Goal: Use online tool/utility: Utilize a website feature to perform a specific function

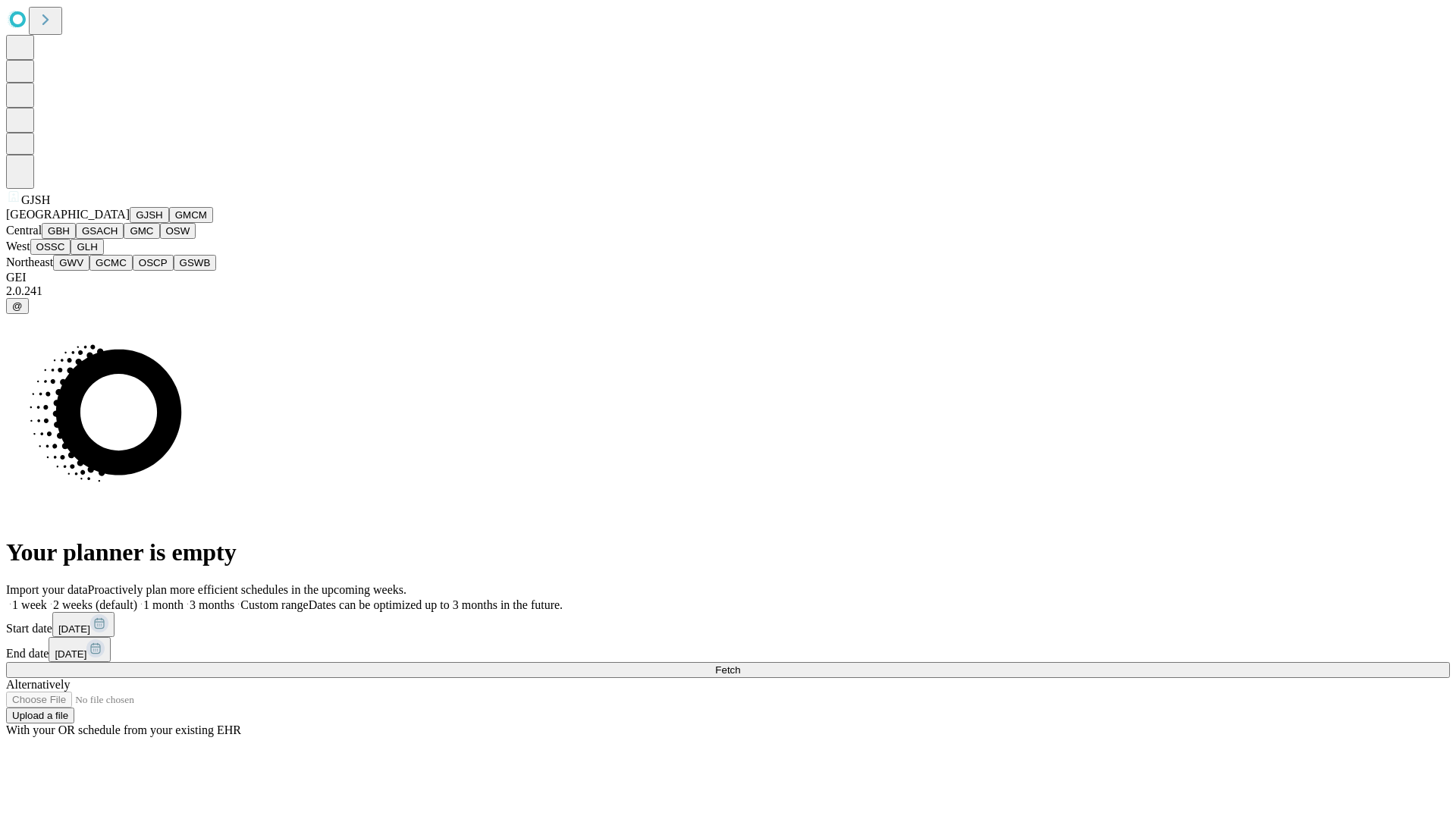
click at [130, 223] on button "GJSH" at bounding box center [149, 215] width 39 height 16
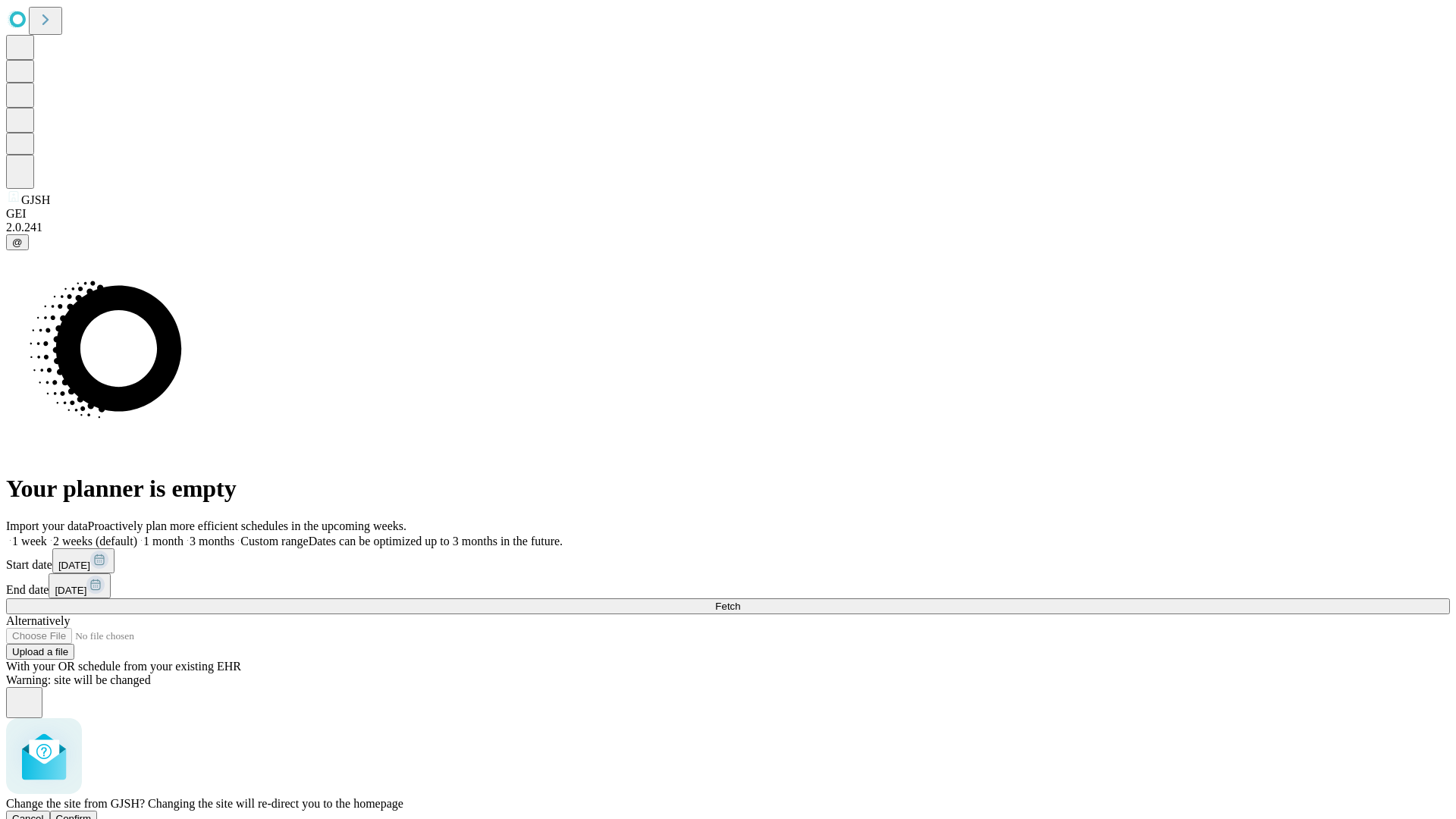
click at [91, 813] on span "Confirm" at bounding box center [74, 819] width 36 height 12
click at [184, 535] on label "1 month" at bounding box center [160, 541] width 46 height 13
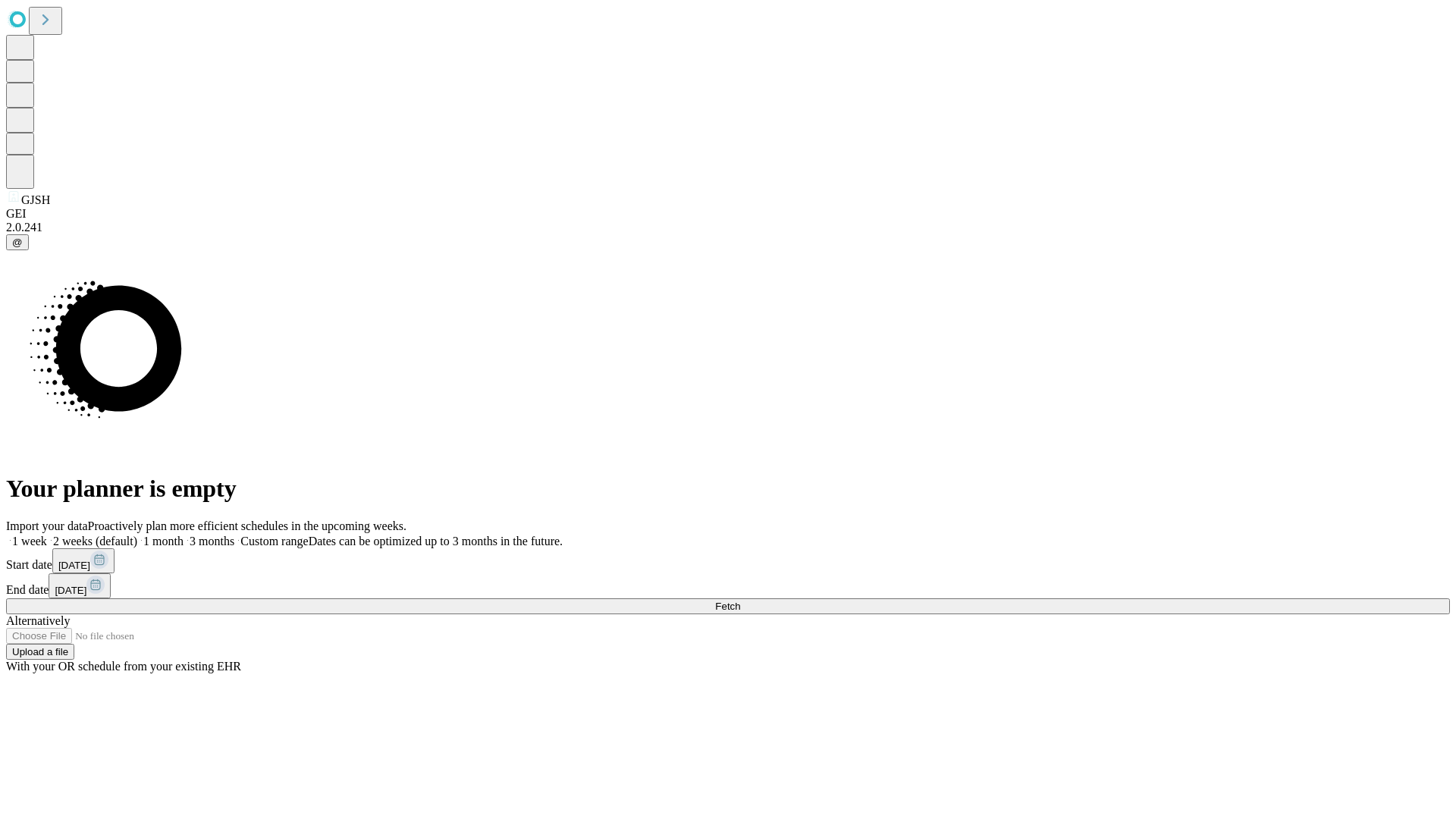
click at [740, 601] on span "Fetch" at bounding box center [728, 607] width 25 height 12
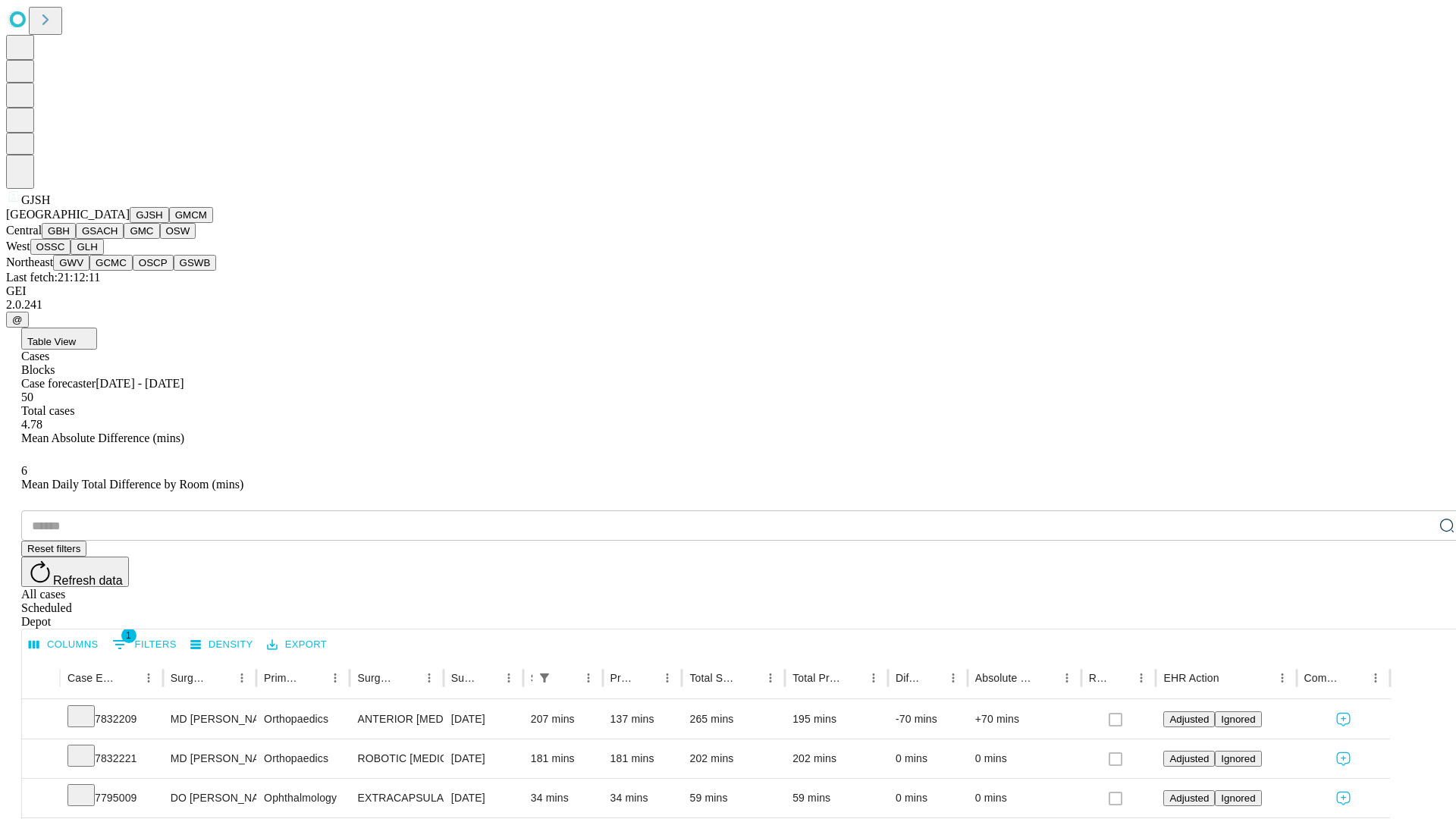
click at [169, 223] on button "GMCM" at bounding box center [191, 215] width 44 height 16
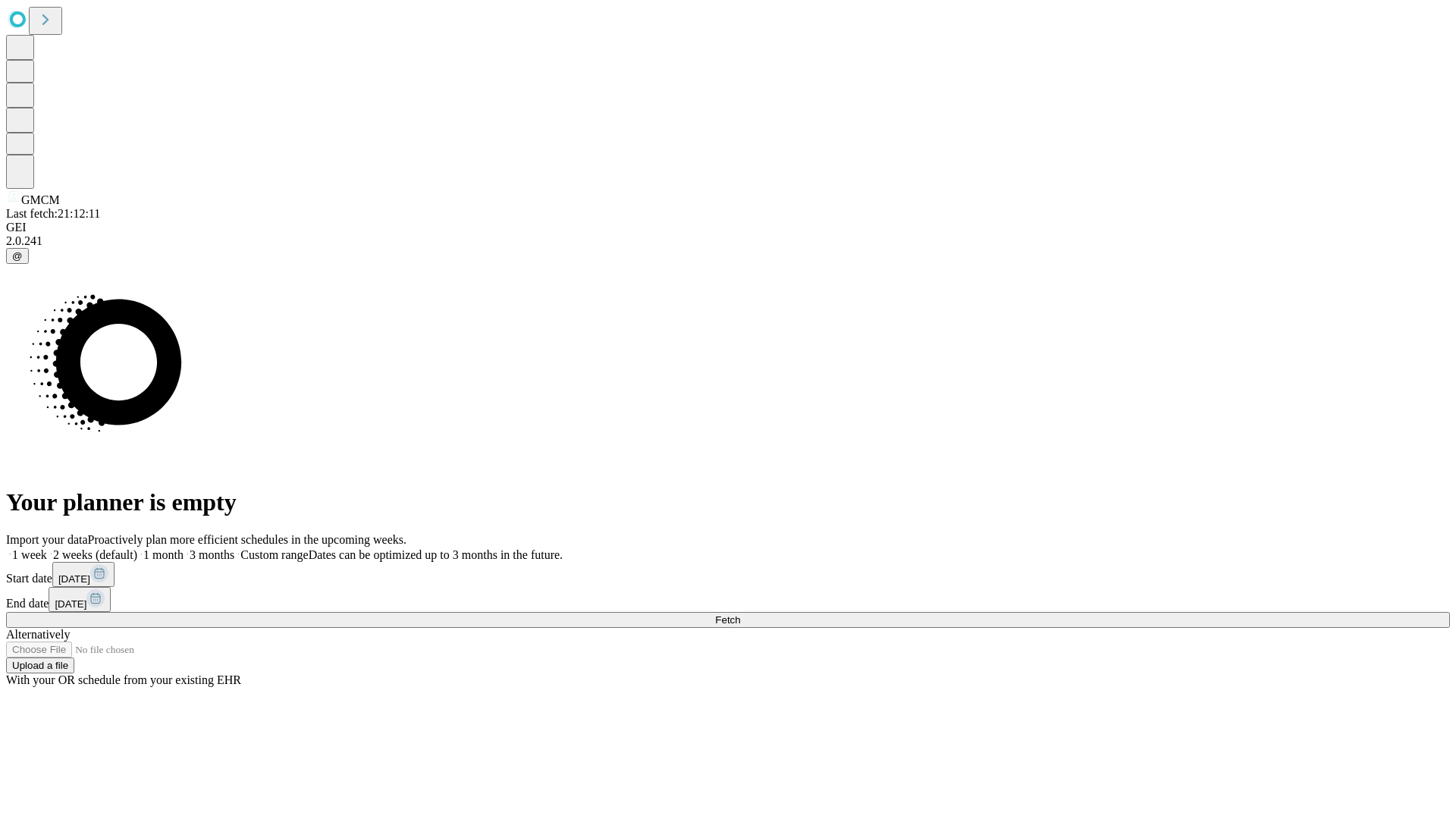
click at [740, 614] on span "Fetch" at bounding box center [728, 620] width 25 height 12
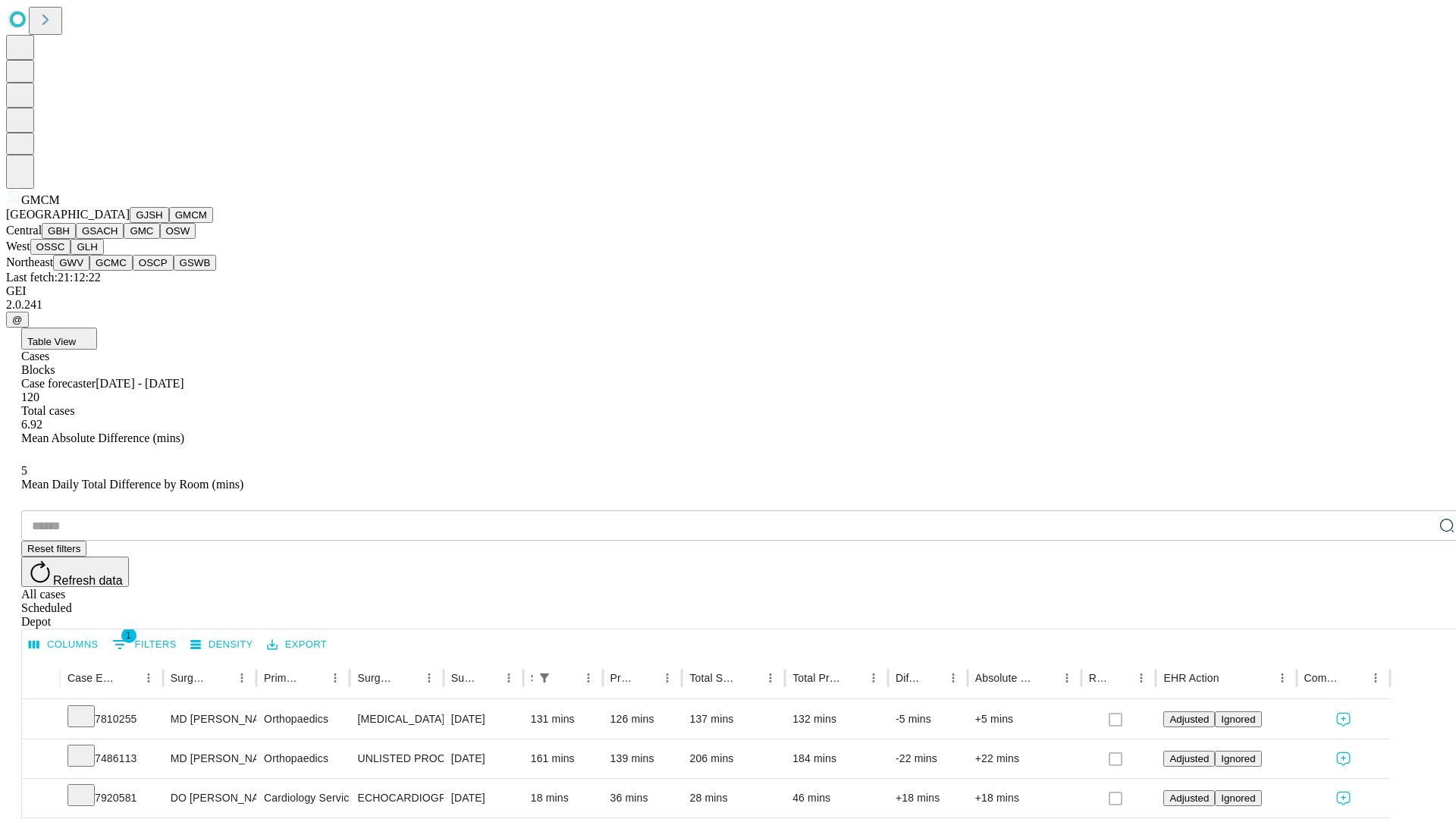
click at [75, 239] on button "GBH" at bounding box center [59, 231] width 34 height 16
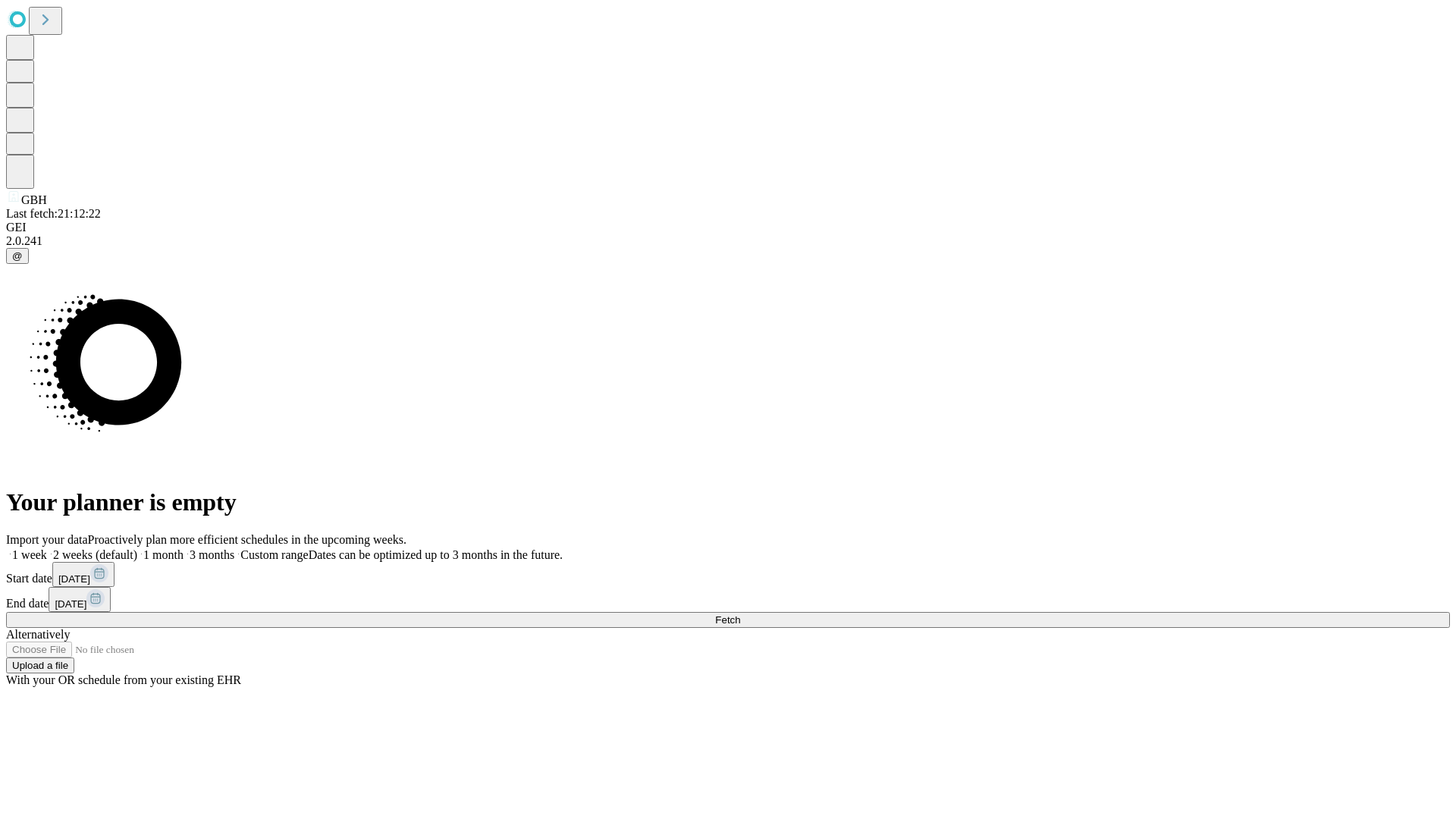
click at [184, 548] on label "1 month" at bounding box center [160, 554] width 46 height 13
click at [740, 614] on span "Fetch" at bounding box center [728, 620] width 25 height 12
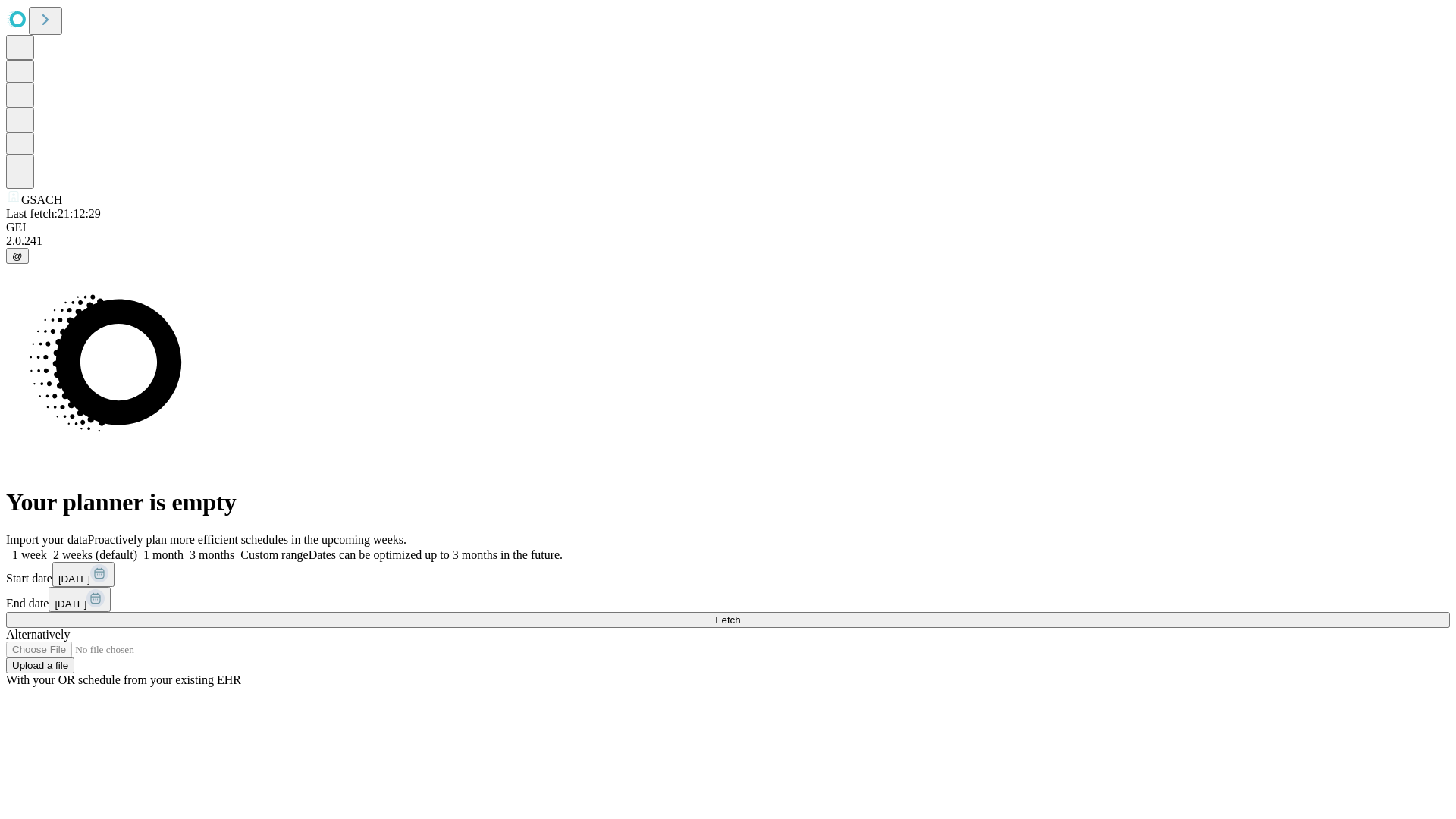
click at [184, 548] on label "1 month" at bounding box center [160, 554] width 46 height 13
click at [740, 614] on span "Fetch" at bounding box center [728, 620] width 25 height 12
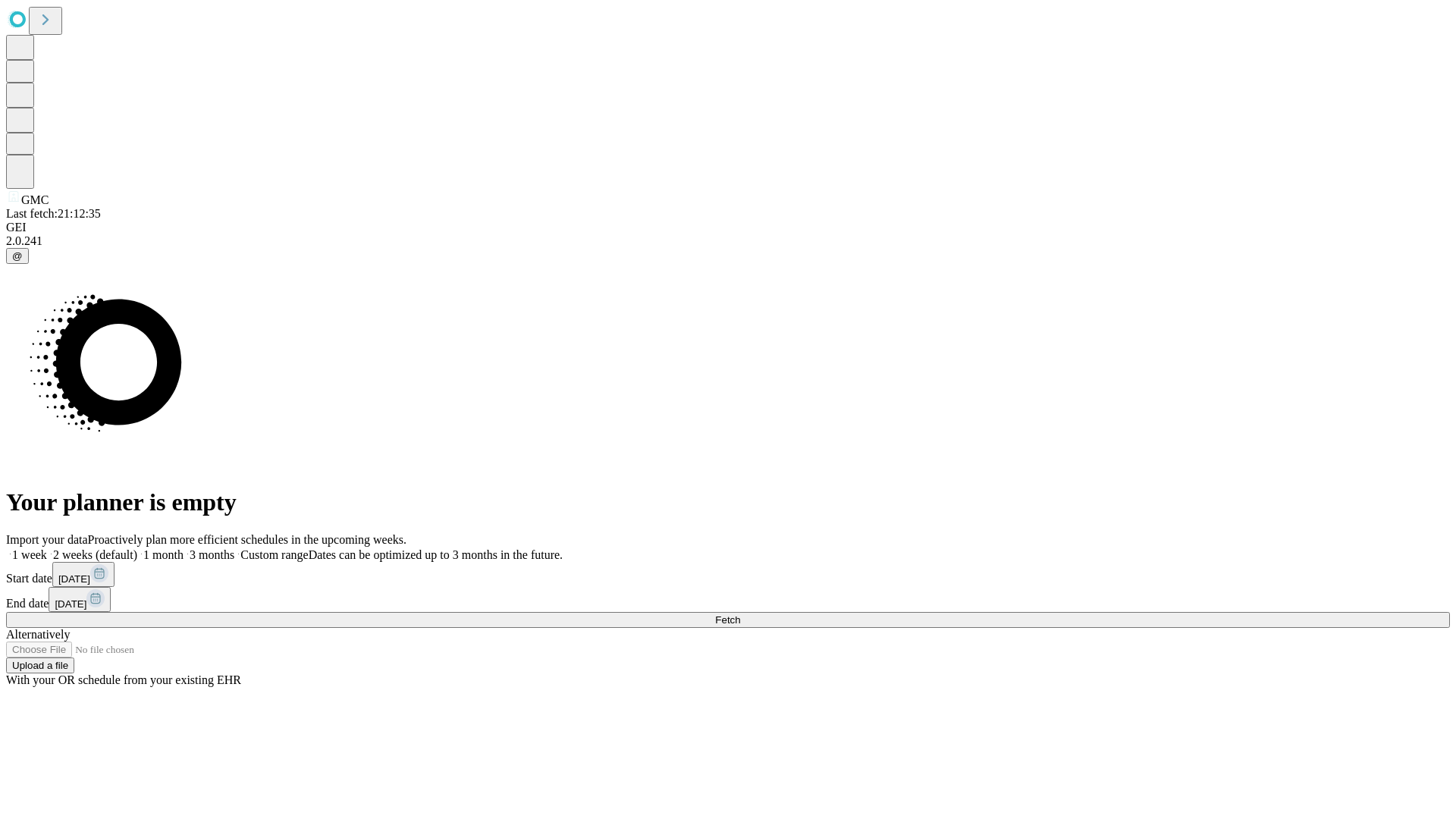
click at [184, 548] on label "1 month" at bounding box center [160, 554] width 46 height 13
click at [740, 614] on span "Fetch" at bounding box center [728, 620] width 25 height 12
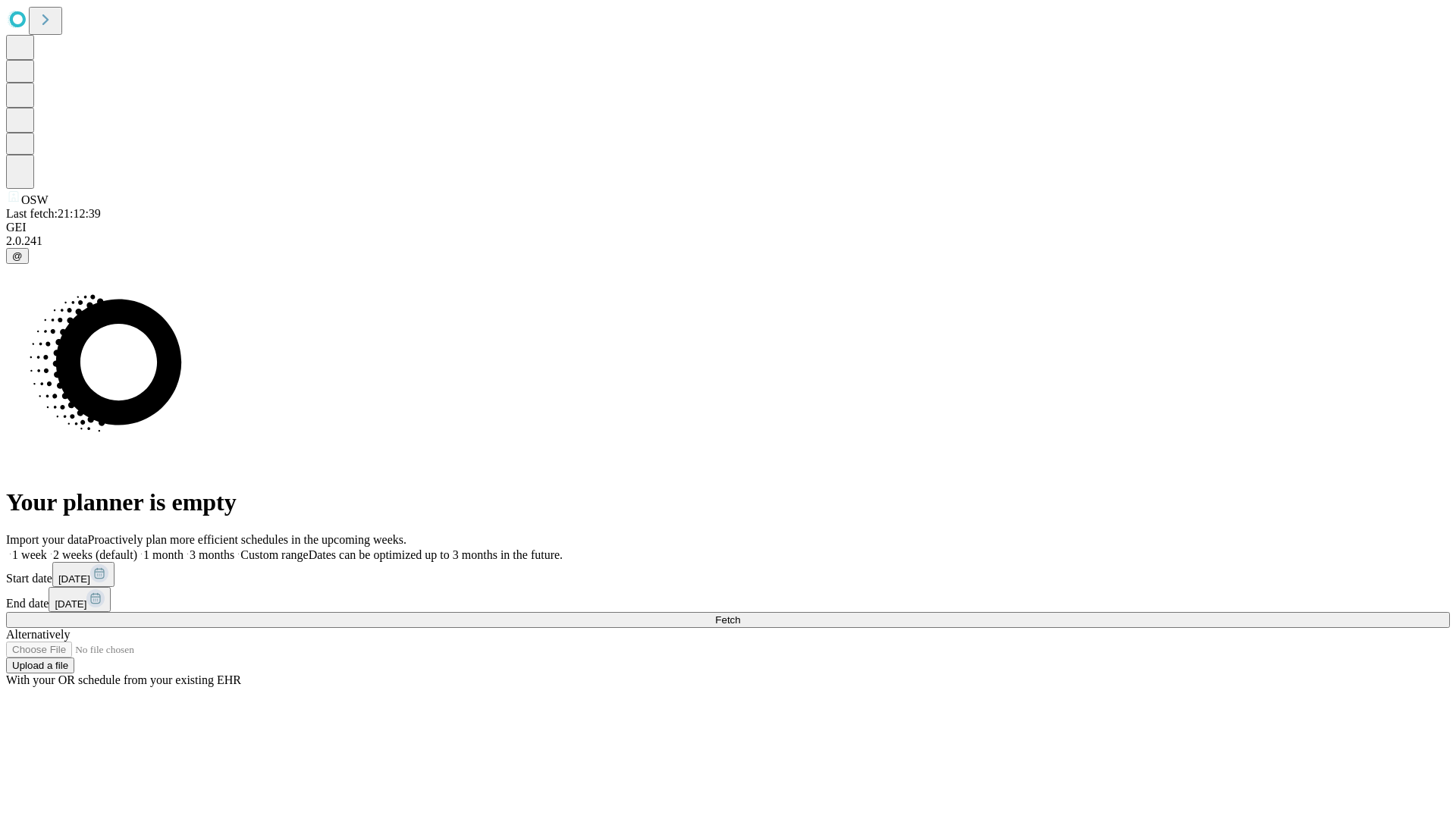
click at [184, 548] on label "1 month" at bounding box center [160, 554] width 46 height 13
click at [740, 614] on span "Fetch" at bounding box center [728, 620] width 25 height 12
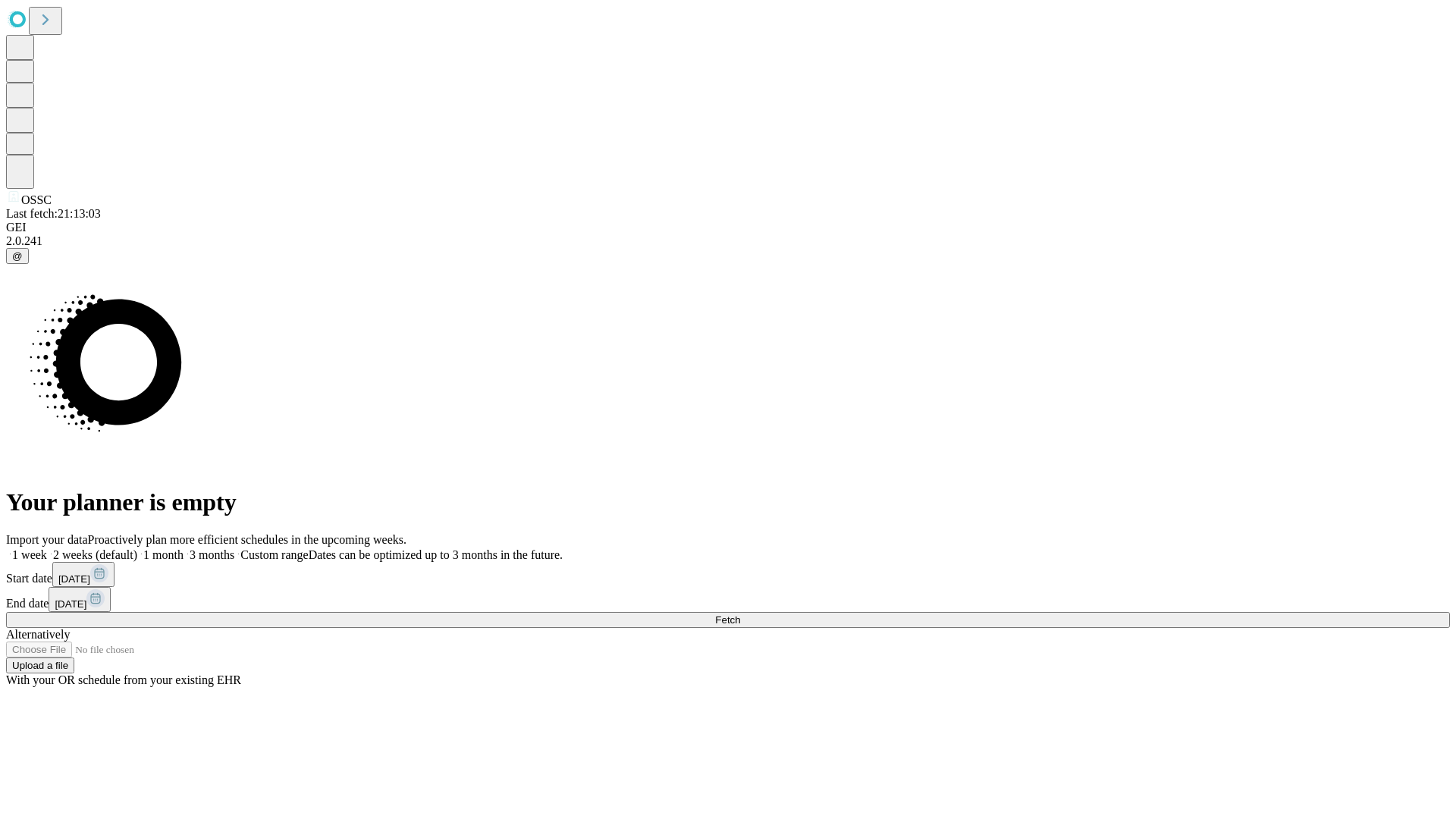
click at [184, 548] on label "1 month" at bounding box center [160, 554] width 46 height 13
click at [740, 614] on span "Fetch" at bounding box center [728, 620] width 25 height 12
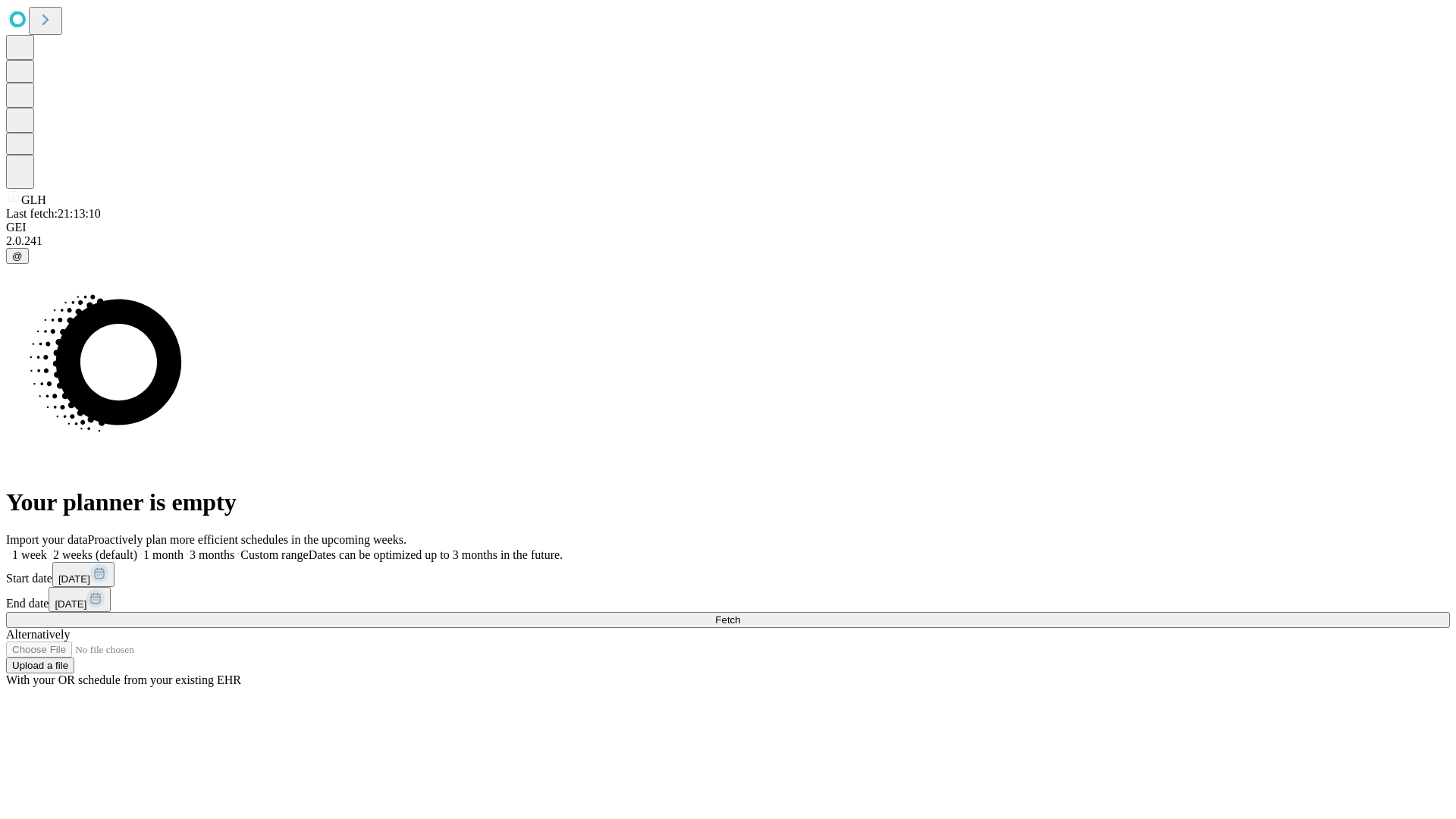
click at [184, 548] on label "1 month" at bounding box center [160, 554] width 46 height 13
click at [740, 614] on span "Fetch" at bounding box center [728, 620] width 25 height 12
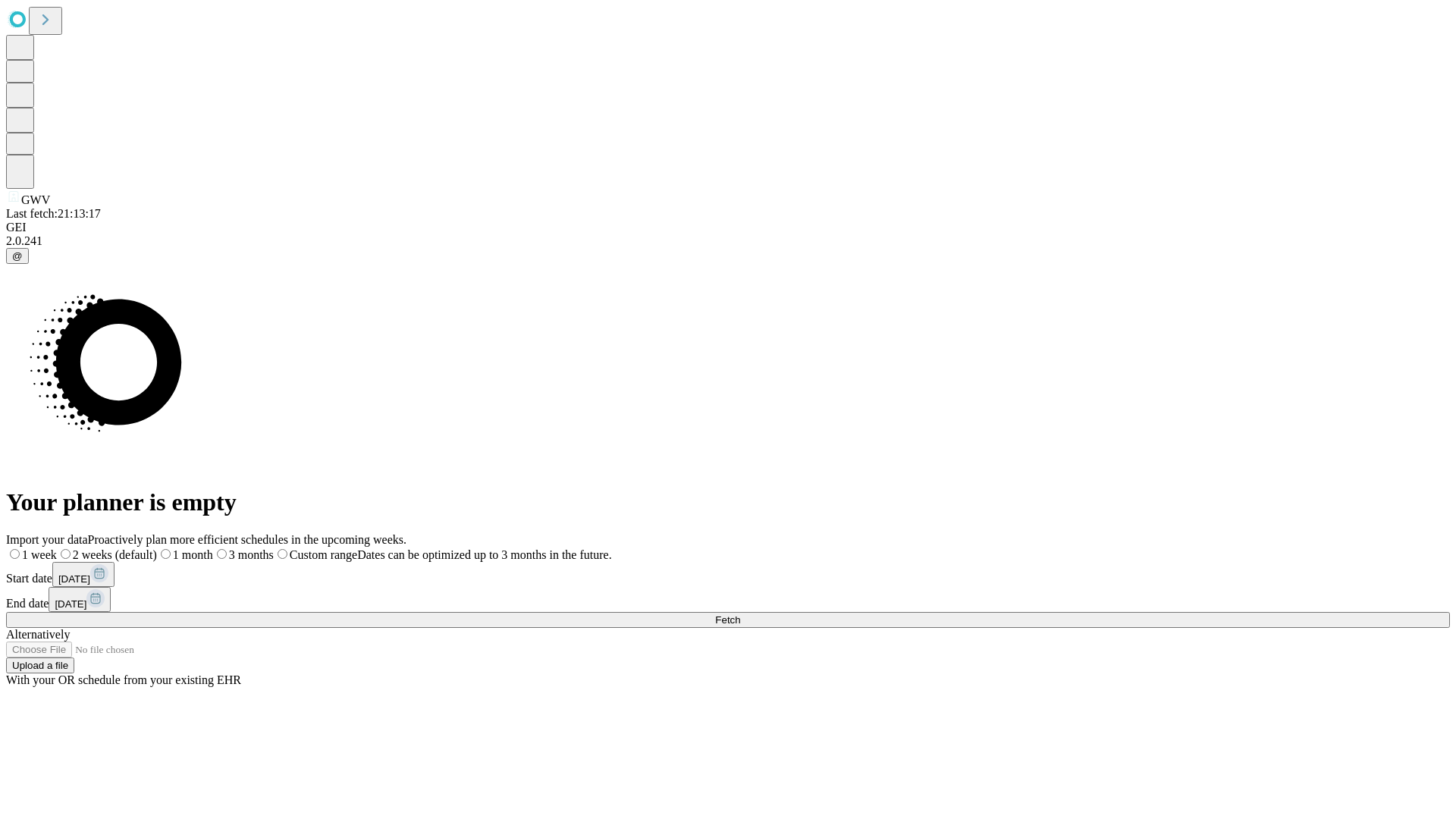
click at [740, 614] on span "Fetch" at bounding box center [728, 620] width 25 height 12
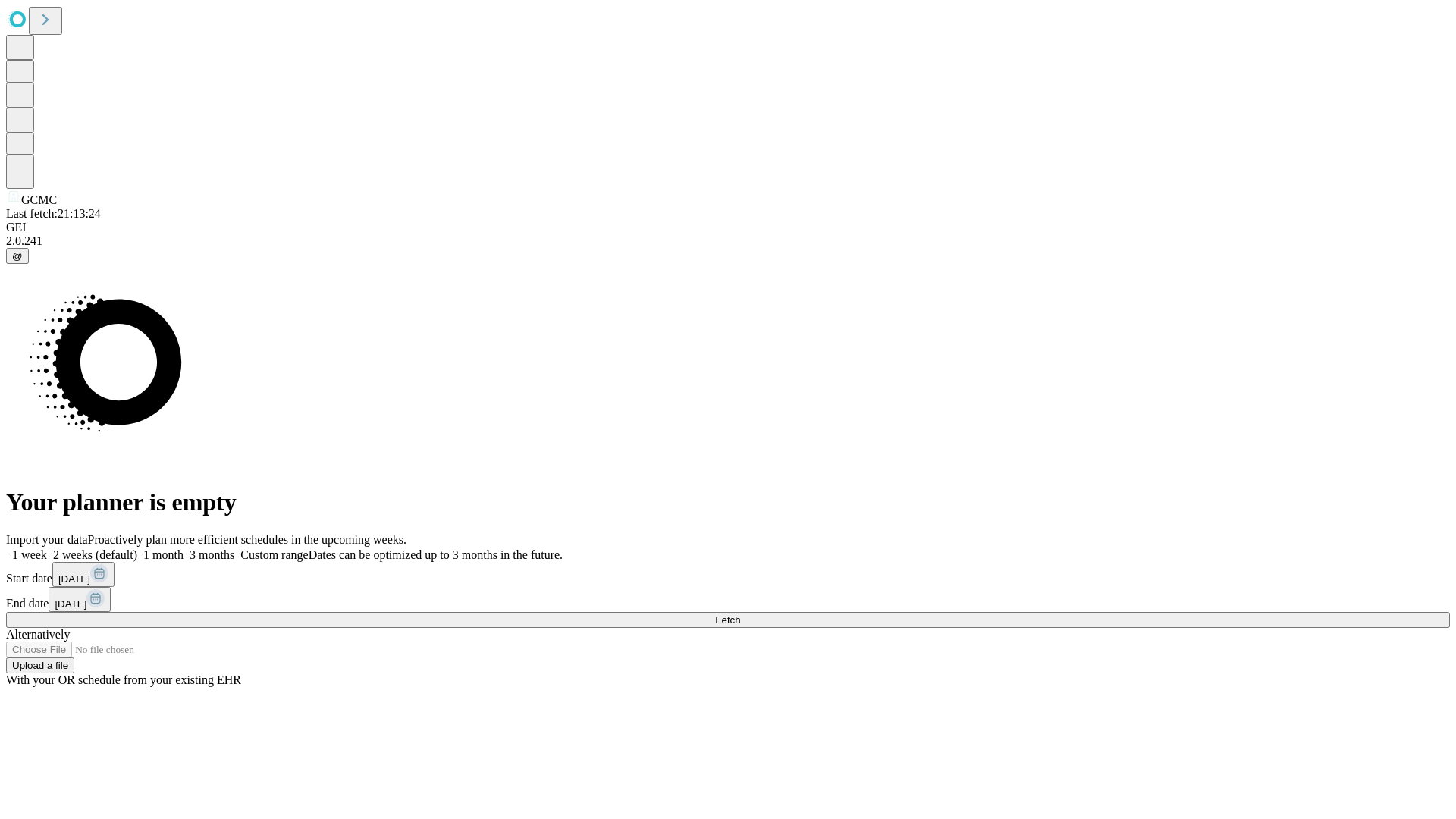
click at [740, 614] on span "Fetch" at bounding box center [728, 620] width 25 height 12
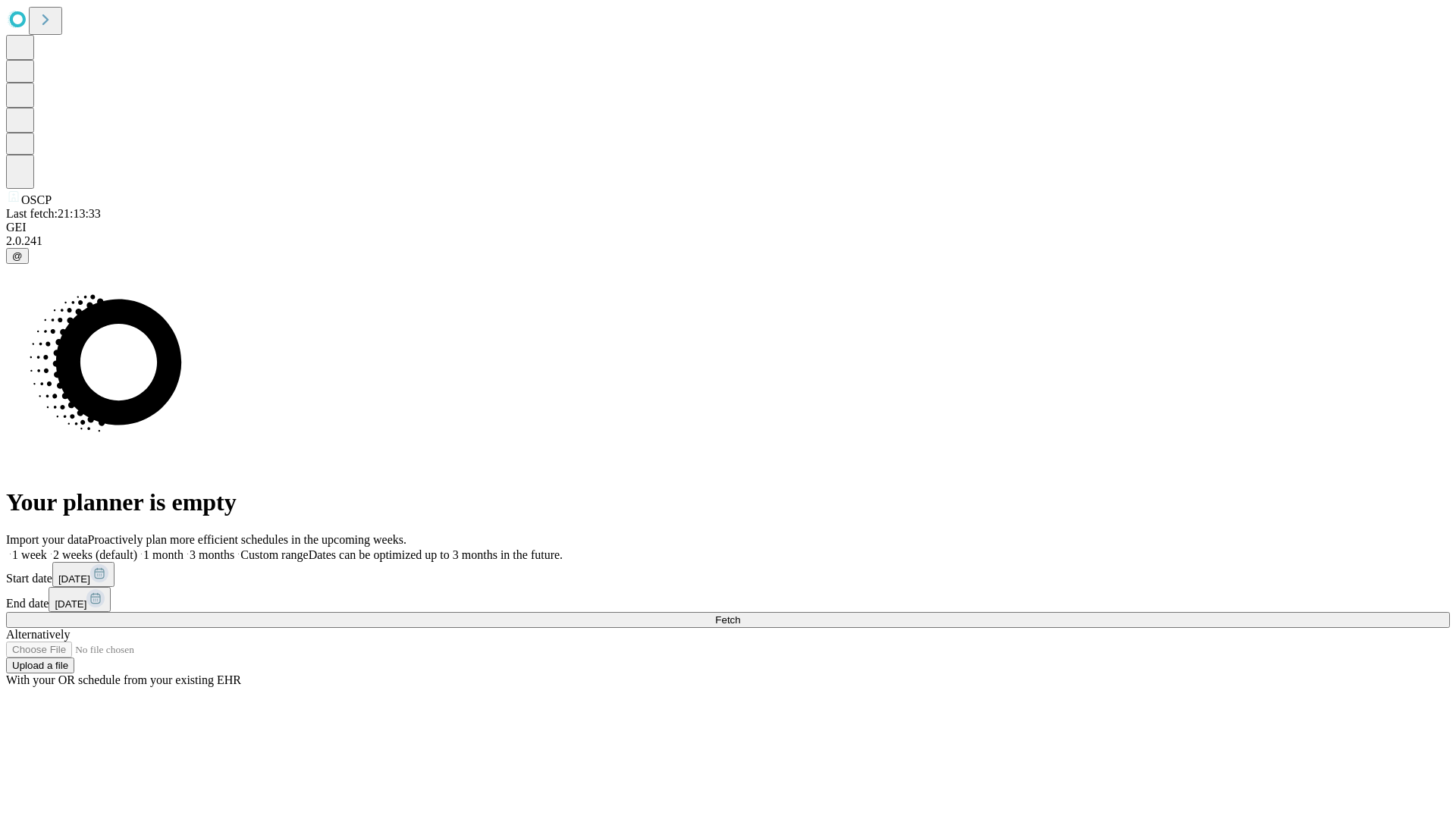
click at [184, 548] on label "1 month" at bounding box center [160, 554] width 46 height 13
click at [740, 614] on span "Fetch" at bounding box center [728, 620] width 25 height 12
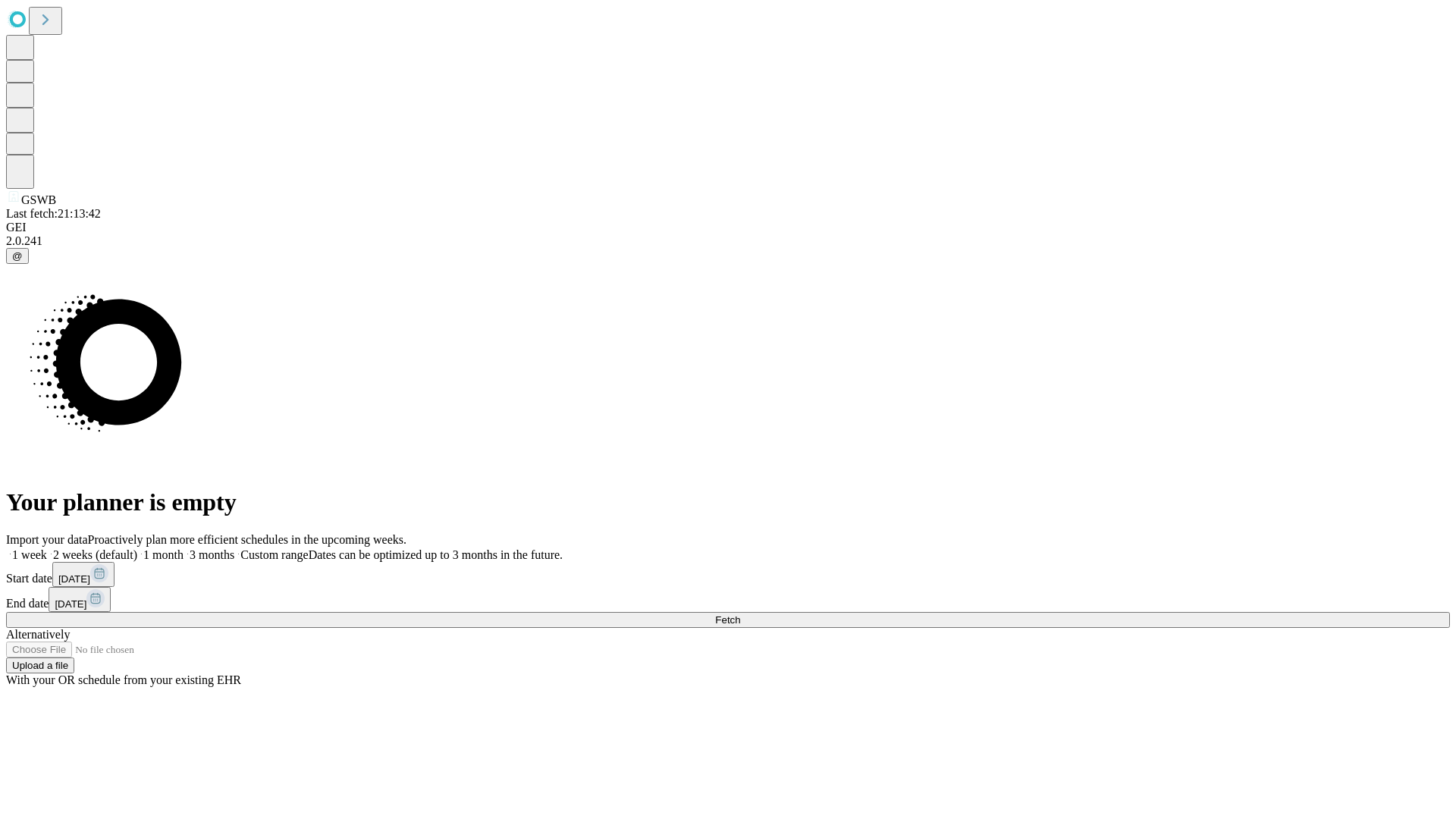
click at [184, 548] on label "1 month" at bounding box center [160, 554] width 46 height 13
click at [740, 614] on span "Fetch" at bounding box center [728, 620] width 25 height 12
